Goal: Task Accomplishment & Management: Complete application form

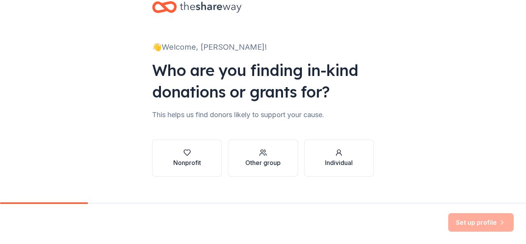
scroll to position [30, 0]
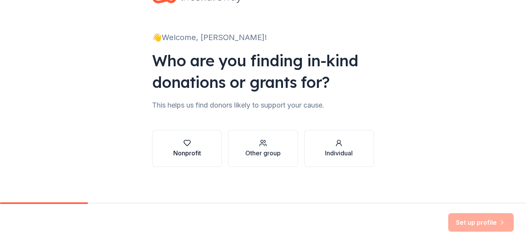
click at [187, 148] on div "Nonprofit" at bounding box center [187, 152] width 28 height 9
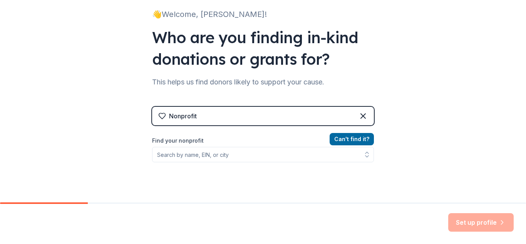
scroll to position [83, 0]
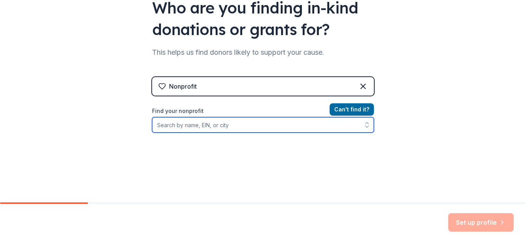
click at [223, 126] on input "Find your nonprofit" at bounding box center [263, 124] width 222 height 15
type input "35-2277490"
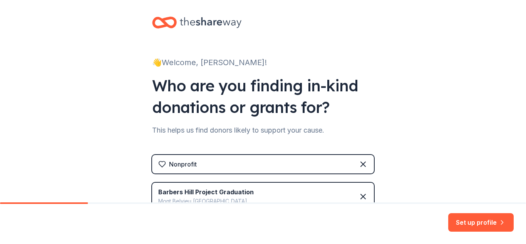
scroll to position [0, 0]
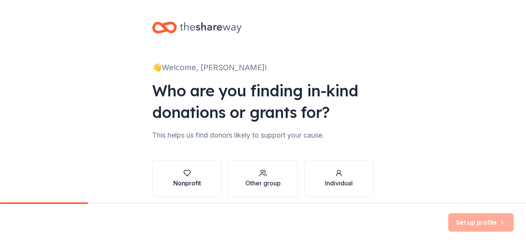
click at [203, 181] on button "Nonprofit" at bounding box center [187, 178] width 70 height 37
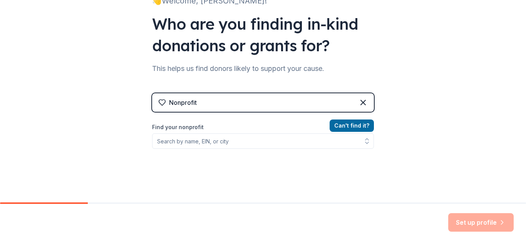
scroll to position [76, 0]
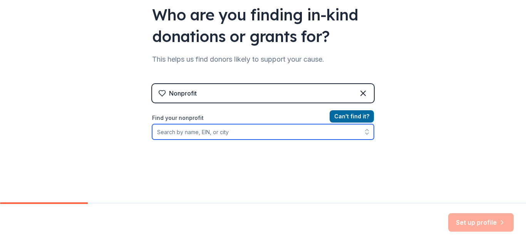
click at [175, 136] on input "Find your nonprofit" at bounding box center [263, 131] width 222 height 15
type input "35-2277490"
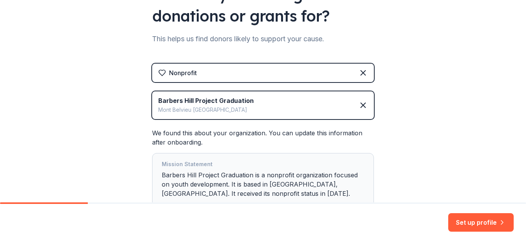
scroll to position [154, 0]
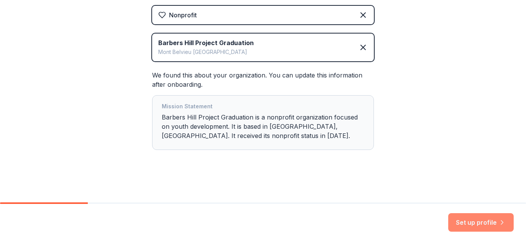
click at [473, 222] on button "Set up profile" at bounding box center [482, 222] width 66 height 18
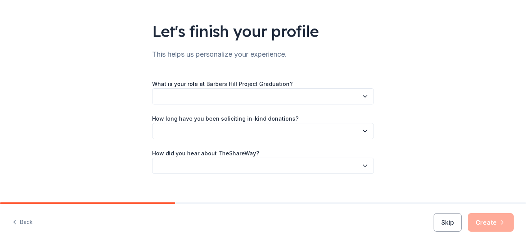
scroll to position [49, 0]
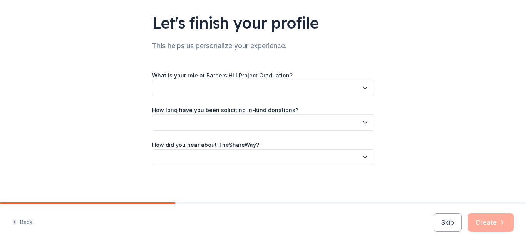
click at [235, 90] on button "button" at bounding box center [263, 88] width 222 height 16
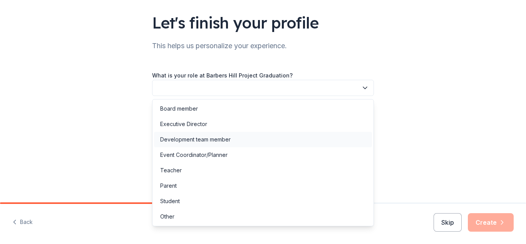
click at [207, 139] on div "Development team member" at bounding box center [195, 139] width 71 height 9
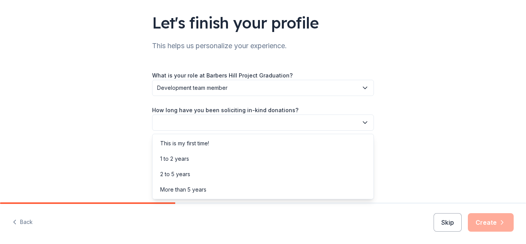
click at [205, 126] on button "button" at bounding box center [263, 122] width 222 height 16
click at [206, 144] on div "This is my first time!" at bounding box center [184, 143] width 49 height 9
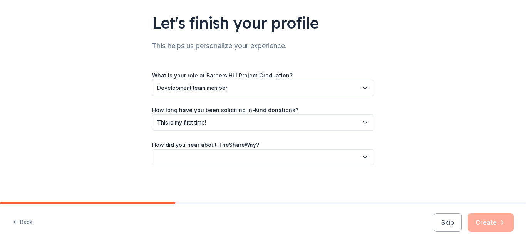
click at [204, 160] on button "button" at bounding box center [263, 157] width 222 height 16
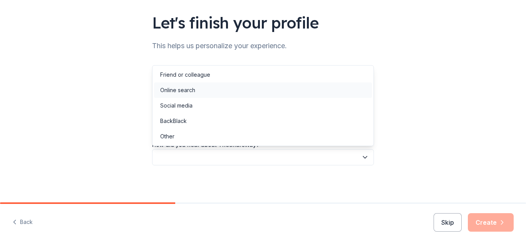
click at [188, 92] on div "Online search" at bounding box center [177, 90] width 35 height 9
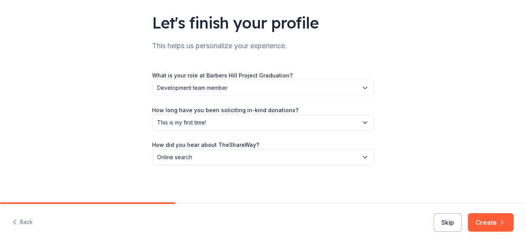
click at [482, 223] on button "Create" at bounding box center [491, 222] width 46 height 18
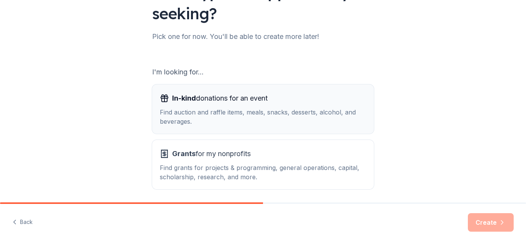
scroll to position [101, 0]
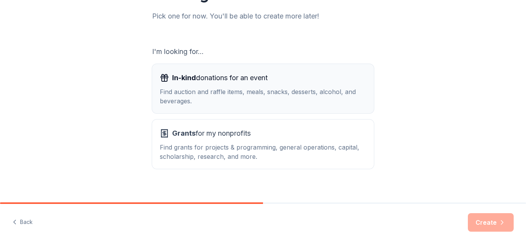
click at [269, 101] on div "Find auction and raffle items, meals, snacks, desserts, alcohol, and beverages." at bounding box center [263, 96] width 207 height 18
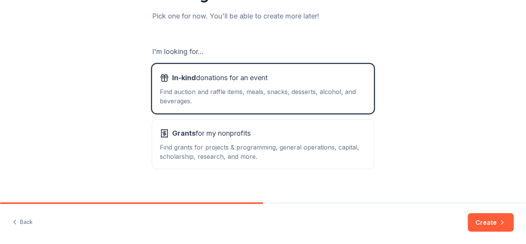
click at [488, 223] on button "Create" at bounding box center [491, 222] width 46 height 18
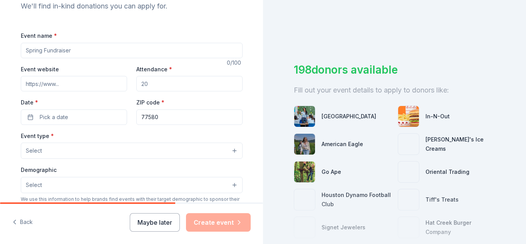
scroll to position [90, 0]
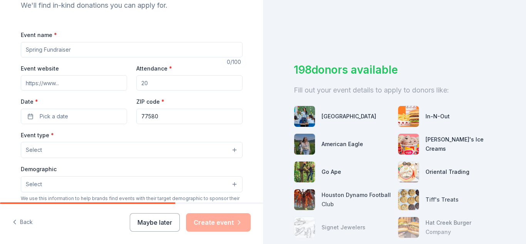
click at [65, 158] on div "Event type * Select Demographic Select We use this information to help brands f…" at bounding box center [132, 211] width 222 height 162
click at [63, 154] on button "Select" at bounding box center [132, 150] width 222 height 16
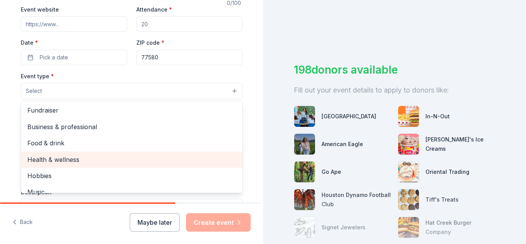
scroll to position [0, 0]
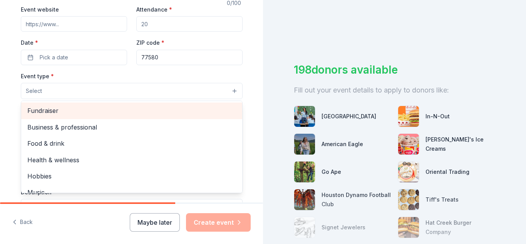
click at [47, 111] on span "Fundraiser" at bounding box center [131, 111] width 209 height 10
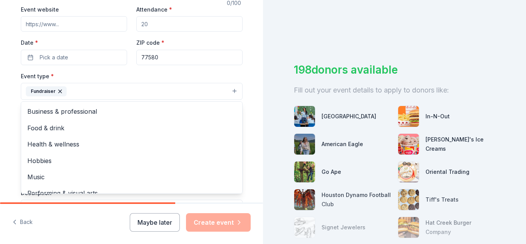
click at [51, 60] on div "Event name * 0 /100 Event website Attendance * Date * Pick a date ZIP code * 77…" at bounding box center [132, 149] width 222 height 357
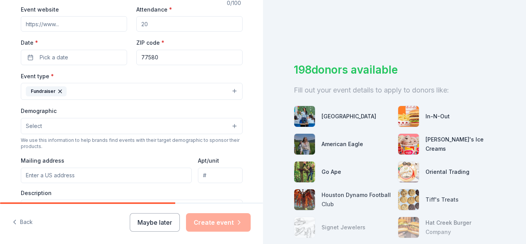
click at [51, 60] on span "Pick a date" at bounding box center [54, 57] width 29 height 9
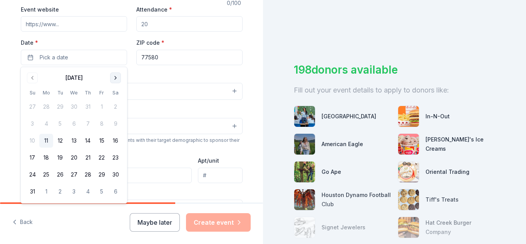
click at [113, 80] on button "Go to next month" at bounding box center [115, 77] width 11 height 11
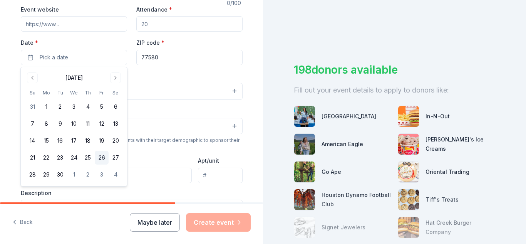
click at [99, 160] on button "26" at bounding box center [102, 158] width 14 height 14
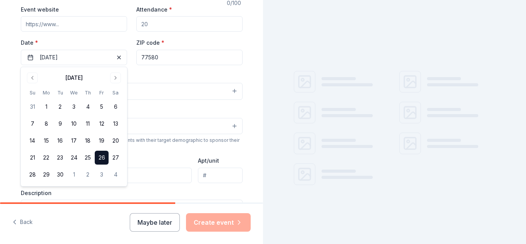
click at [151, 57] on input "77580" at bounding box center [189, 57] width 106 height 15
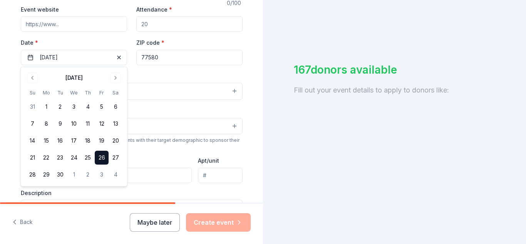
click at [151, 57] on input "77580" at bounding box center [189, 57] width 106 height 15
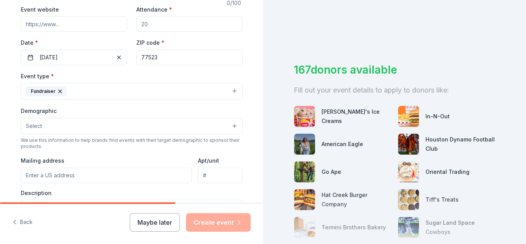
type input "77523"
drag, startPoint x: 152, startPoint y: 24, endPoint x: 133, endPoint y: 24, distance: 18.9
click at [133, 24] on div "Event website Attendance * Date * 09/26/2025 ZIP code * 77523" at bounding box center [132, 35] width 222 height 60
click at [160, 25] on input "Attendance *" at bounding box center [189, 23] width 106 height 15
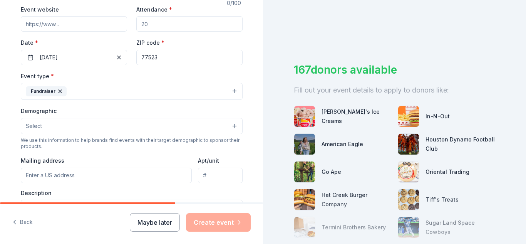
click at [160, 25] on input "Attendance *" at bounding box center [189, 23] width 106 height 15
click at [159, 25] on input "Attendance *" at bounding box center [189, 23] width 106 height 15
drag, startPoint x: 159, startPoint y: 25, endPoint x: 139, endPoint y: 23, distance: 20.2
click at [139, 23] on input "Attendance *" at bounding box center [189, 23] width 106 height 15
click at [153, 24] on input "Attendance *" at bounding box center [189, 23] width 106 height 15
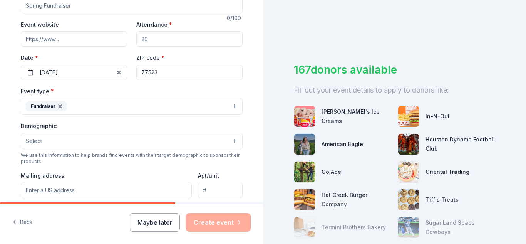
scroll to position [114, 0]
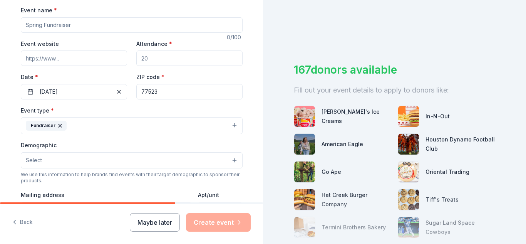
drag, startPoint x: 160, startPoint y: 55, endPoint x: 143, endPoint y: 61, distance: 18.2
click at [143, 61] on input "Attendance *" at bounding box center [189, 57] width 106 height 15
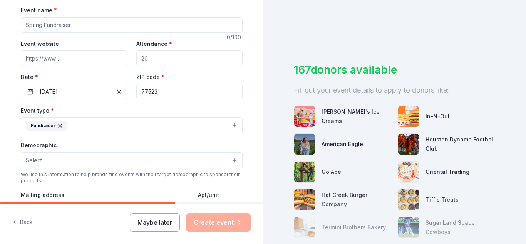
click at [143, 61] on input "Attendance *" at bounding box center [189, 57] width 106 height 15
type input "250"
click at [249, 51] on div "Tell us about your event. We'll find in-kind donations you can apply for. Event…" at bounding box center [131, 143] width 247 height 514
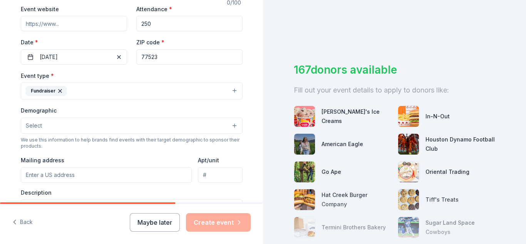
scroll to position [155, 0]
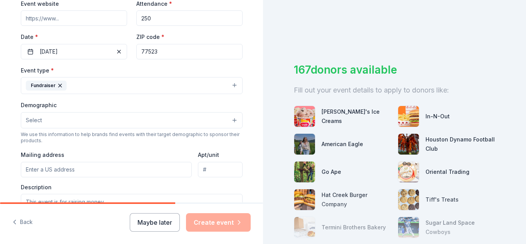
click at [139, 121] on button "Select" at bounding box center [132, 120] width 222 height 16
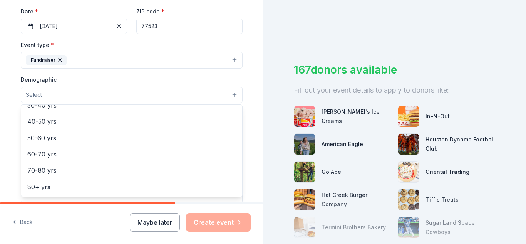
scroll to position [0, 0]
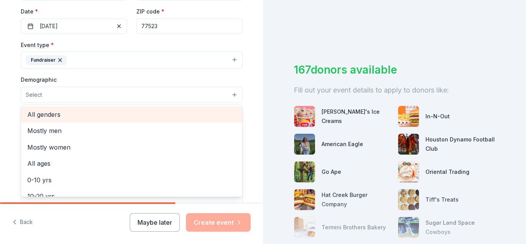
click at [137, 118] on span "All genders" at bounding box center [131, 114] width 209 height 10
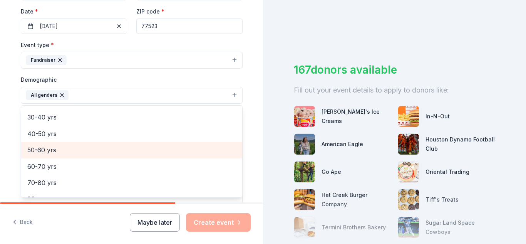
scroll to position [96, 0]
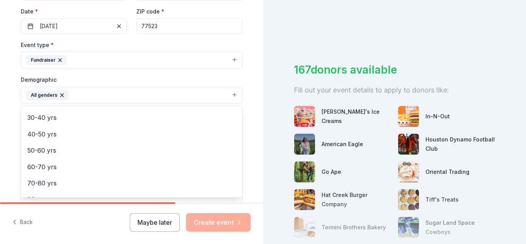
click at [245, 45] on div "Tell us about your event. We'll find in-kind donations you can apply for. Event…" at bounding box center [131, 77] width 247 height 514
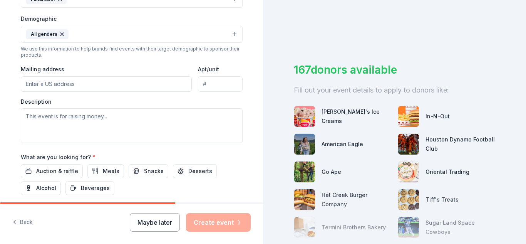
scroll to position [248, 0]
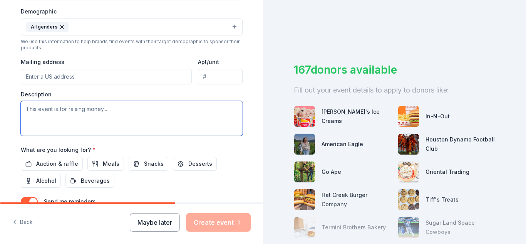
click at [82, 113] on textarea at bounding box center [132, 118] width 222 height 35
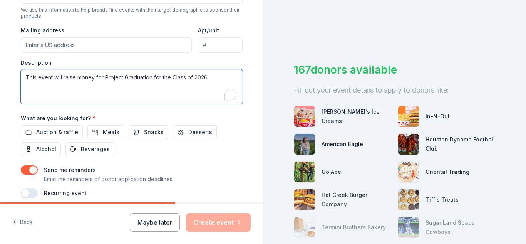
scroll to position [280, 0]
type textarea "This event will raise money for Project Graduation for the Class of 2026"
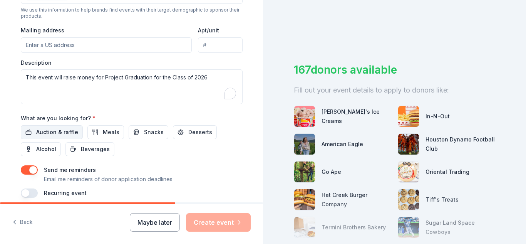
click at [69, 129] on span "Auction & raffle" at bounding box center [57, 132] width 42 height 9
click at [176, 130] on button "Desserts" at bounding box center [195, 132] width 44 height 14
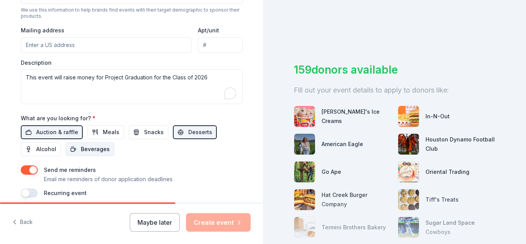
click at [84, 147] on span "Beverages" at bounding box center [95, 148] width 29 height 9
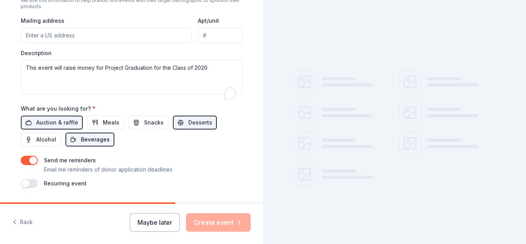
scroll to position [312, 0]
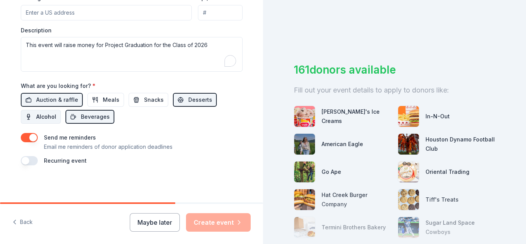
click at [44, 120] on span "Alcohol" at bounding box center [46, 116] width 20 height 9
click at [136, 101] on button "Snacks" at bounding box center [149, 100] width 40 height 14
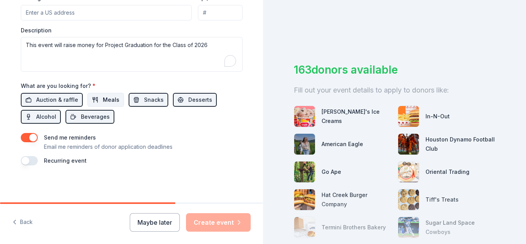
click at [116, 100] on button "Meals" at bounding box center [105, 100] width 37 height 14
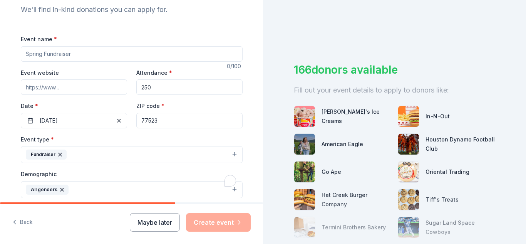
scroll to position [86, 0]
click at [82, 55] on input "Event name *" at bounding box center [132, 53] width 222 height 15
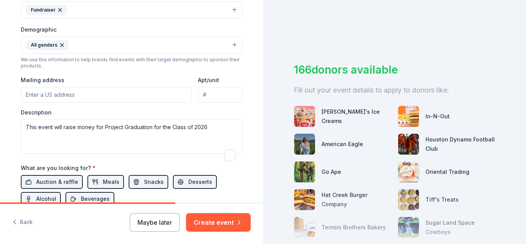
scroll to position [0, 0]
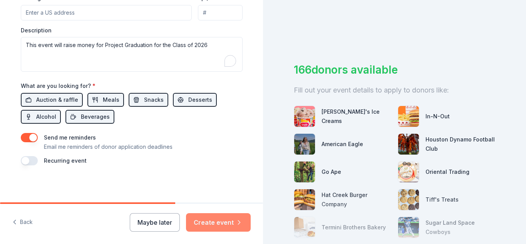
type input "Fall Semester Fundraiser"
click at [213, 219] on button "Create event" at bounding box center [218, 222] width 65 height 18
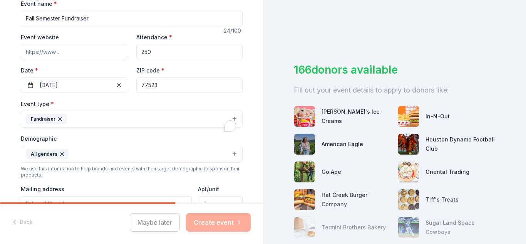
scroll to position [121, 0]
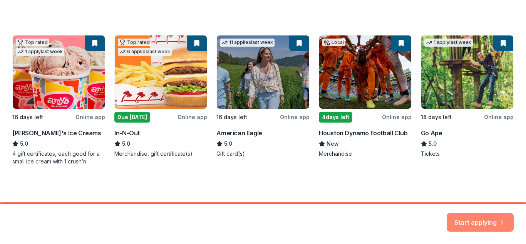
click at [465, 223] on button "Start applying" at bounding box center [480, 217] width 67 height 18
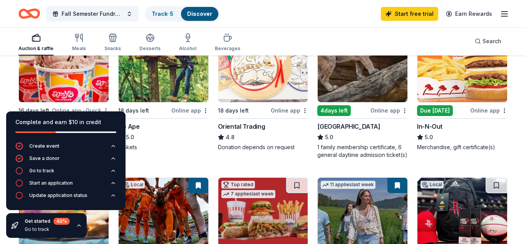
scroll to position [116, 0]
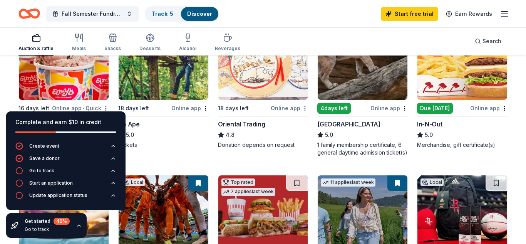
click at [144, 73] on img at bounding box center [164, 63] width 90 height 73
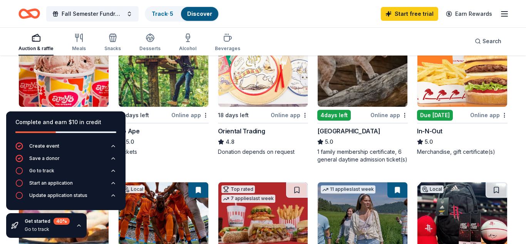
scroll to position [71, 0]
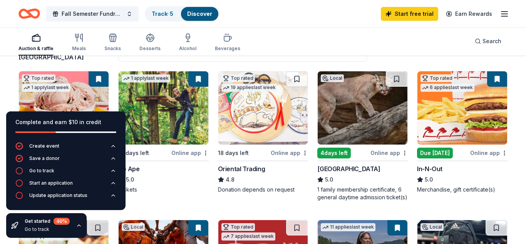
click at [360, 118] on img at bounding box center [363, 107] width 90 height 73
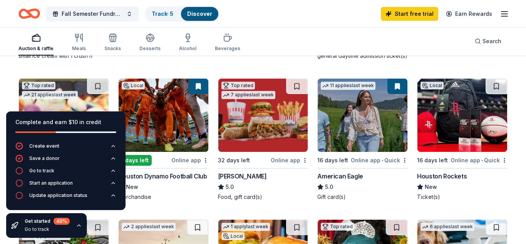
scroll to position [212, 0]
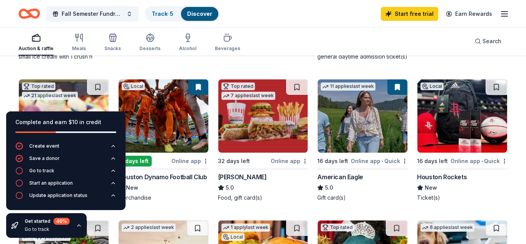
click at [439, 122] on img at bounding box center [463, 115] width 90 height 73
click at [493, 161] on div "Online app • Quick" at bounding box center [479, 161] width 57 height 10
click at [340, 109] on img at bounding box center [363, 115] width 90 height 73
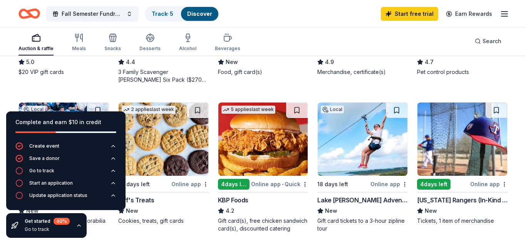
scroll to position [0, 0]
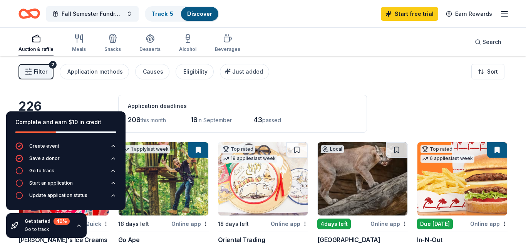
click at [509, 12] on icon "button" at bounding box center [504, 13] width 9 height 9
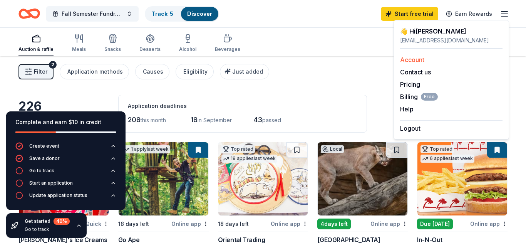
click at [420, 62] on link "Account" at bounding box center [412, 60] width 24 height 8
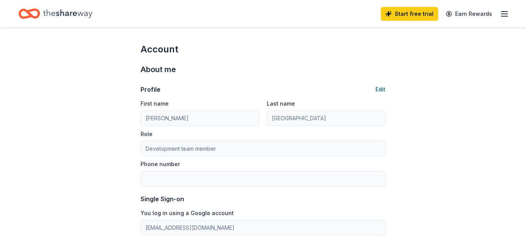
click at [383, 86] on button "Edit" at bounding box center [381, 89] width 10 height 9
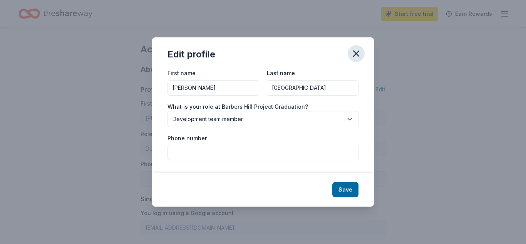
click at [358, 52] on icon "button" at bounding box center [356, 53] width 11 height 11
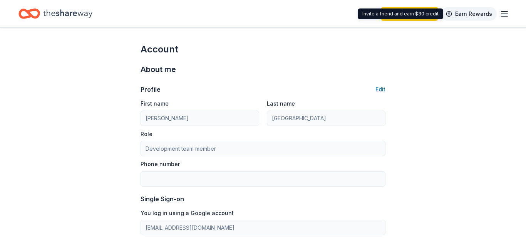
click at [470, 12] on link "Earn Rewards" at bounding box center [469, 14] width 55 height 14
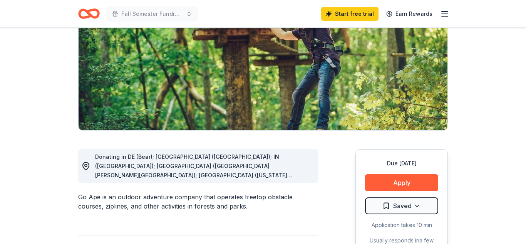
scroll to position [104, 0]
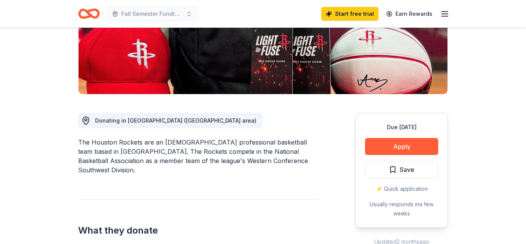
scroll to position [139, 0]
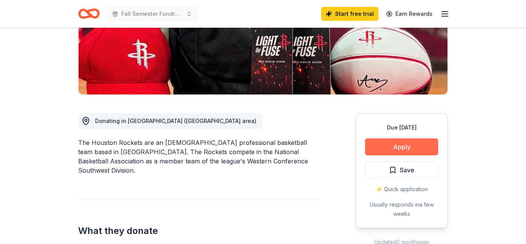
click at [421, 145] on button "Apply" at bounding box center [401, 146] width 73 height 17
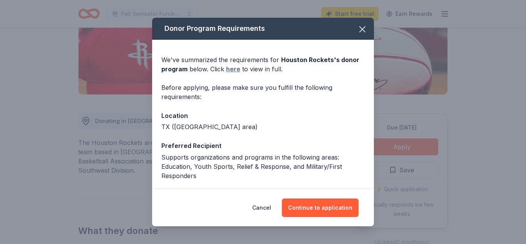
click at [234, 70] on link "here" at bounding box center [233, 68] width 14 height 9
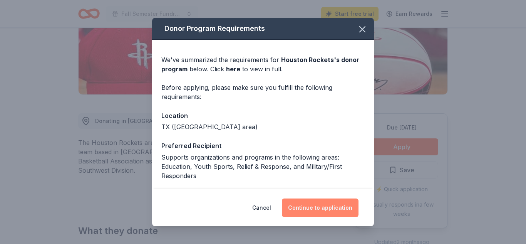
click at [302, 211] on button "Continue to application" at bounding box center [320, 207] width 77 height 18
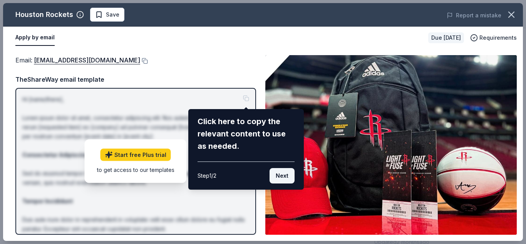
click at [279, 176] on button "Next" at bounding box center [282, 175] width 25 height 15
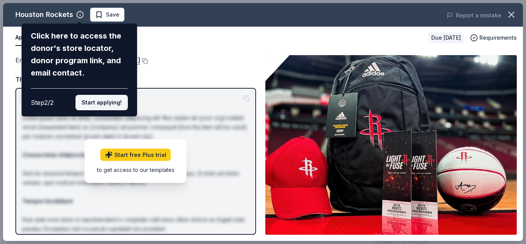
click at [102, 104] on button "Start applying!" at bounding box center [102, 102] width 52 height 15
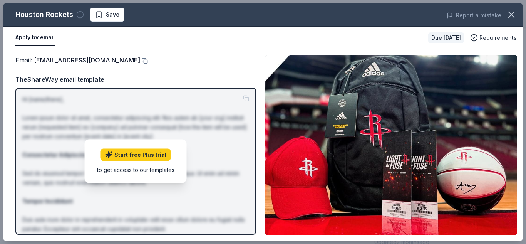
click at [79, 14] on icon "button" at bounding box center [80, 15] width 8 height 8
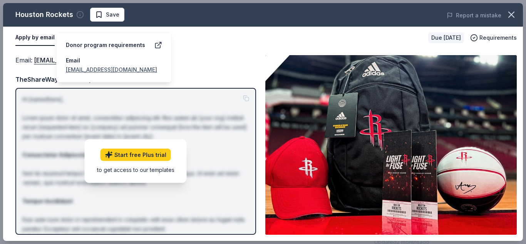
click at [79, 14] on icon "button" at bounding box center [80, 15] width 8 height 8
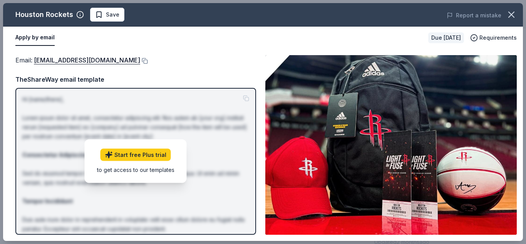
click at [136, 118] on p "Hi [name/there], Lorem ipsum dolor sit amet, consectetur adipiscing elit. Nos a…" at bounding box center [135, 210] width 227 height 231
click at [245, 100] on p "Hi [name/there], Lorem ipsum dolor sit amet, consectetur adipiscing elit. Nos a…" at bounding box center [135, 210] width 227 height 231
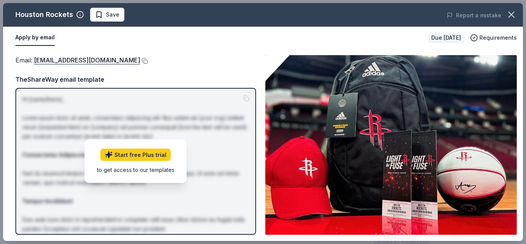
click at [247, 99] on p "Hi [name/there], Lorem ipsum dolor sit amet, consectetur adipiscing elit. Nos a…" at bounding box center [135, 210] width 227 height 231
click at [156, 157] on link "Start free Plus trial" at bounding box center [136, 155] width 71 height 12
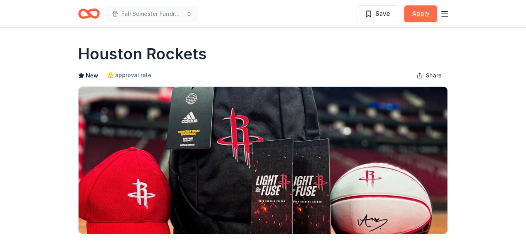
click at [420, 18] on button "Apply" at bounding box center [421, 13] width 33 height 17
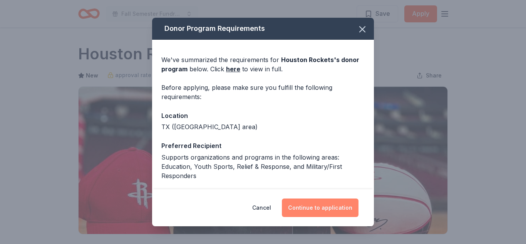
click at [323, 207] on button "Continue to application" at bounding box center [320, 207] width 77 height 18
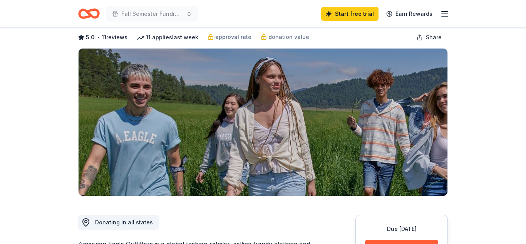
scroll to position [212, 0]
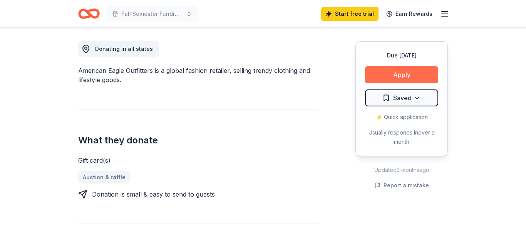
click at [403, 74] on button "Apply" at bounding box center [401, 74] width 73 height 17
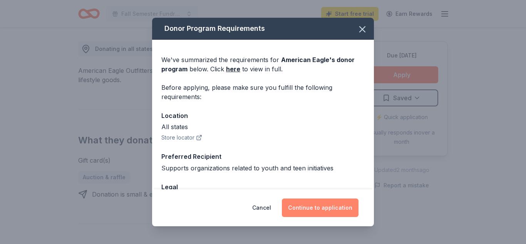
click at [320, 211] on button "Continue to application" at bounding box center [320, 207] width 77 height 18
